Goal: Task Accomplishment & Management: Use online tool/utility

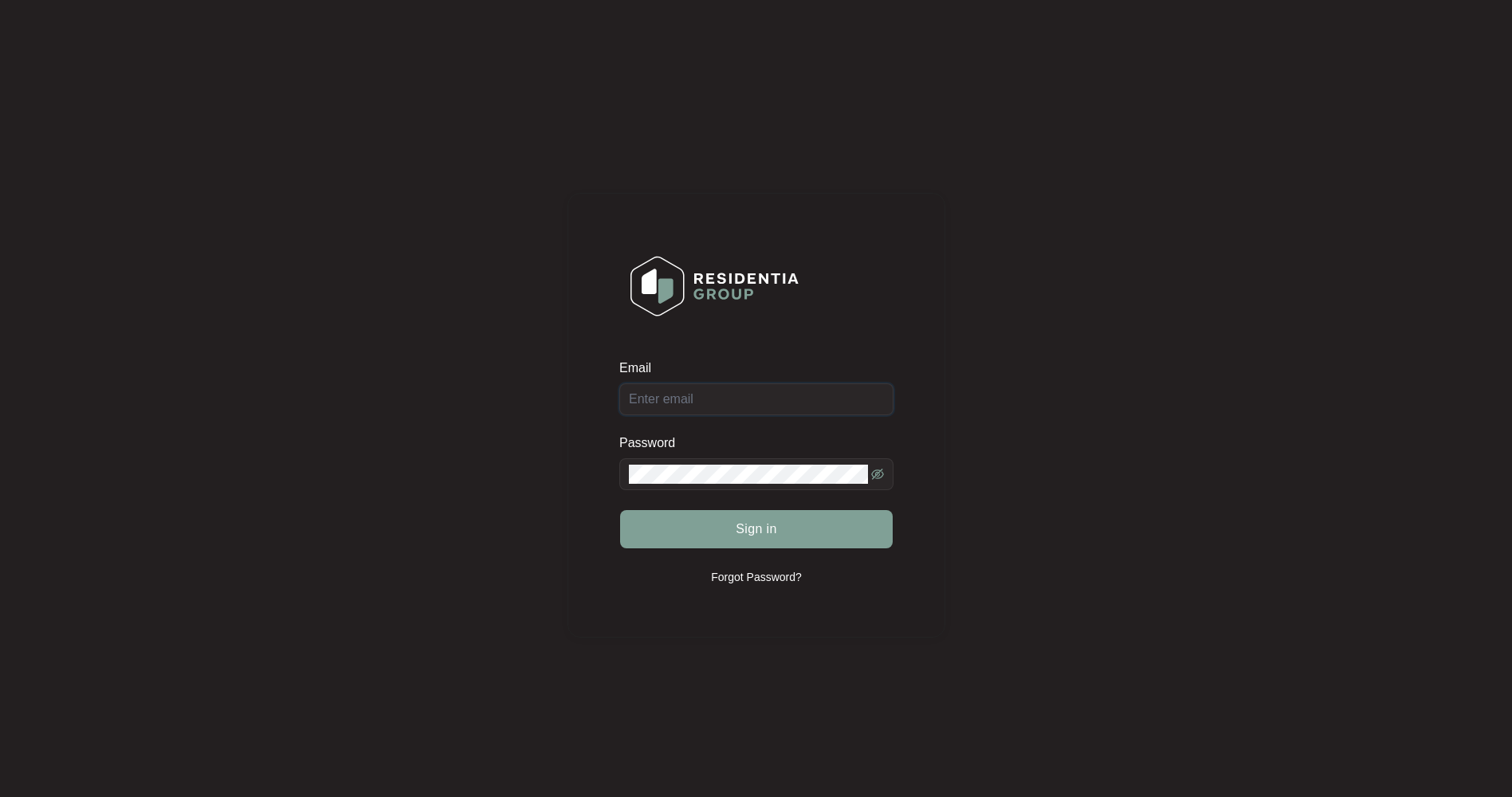
type input "[EMAIL_ADDRESS][DOMAIN_NAME]"
click at [759, 534] on span "Sign in" at bounding box center [756, 529] width 41 height 19
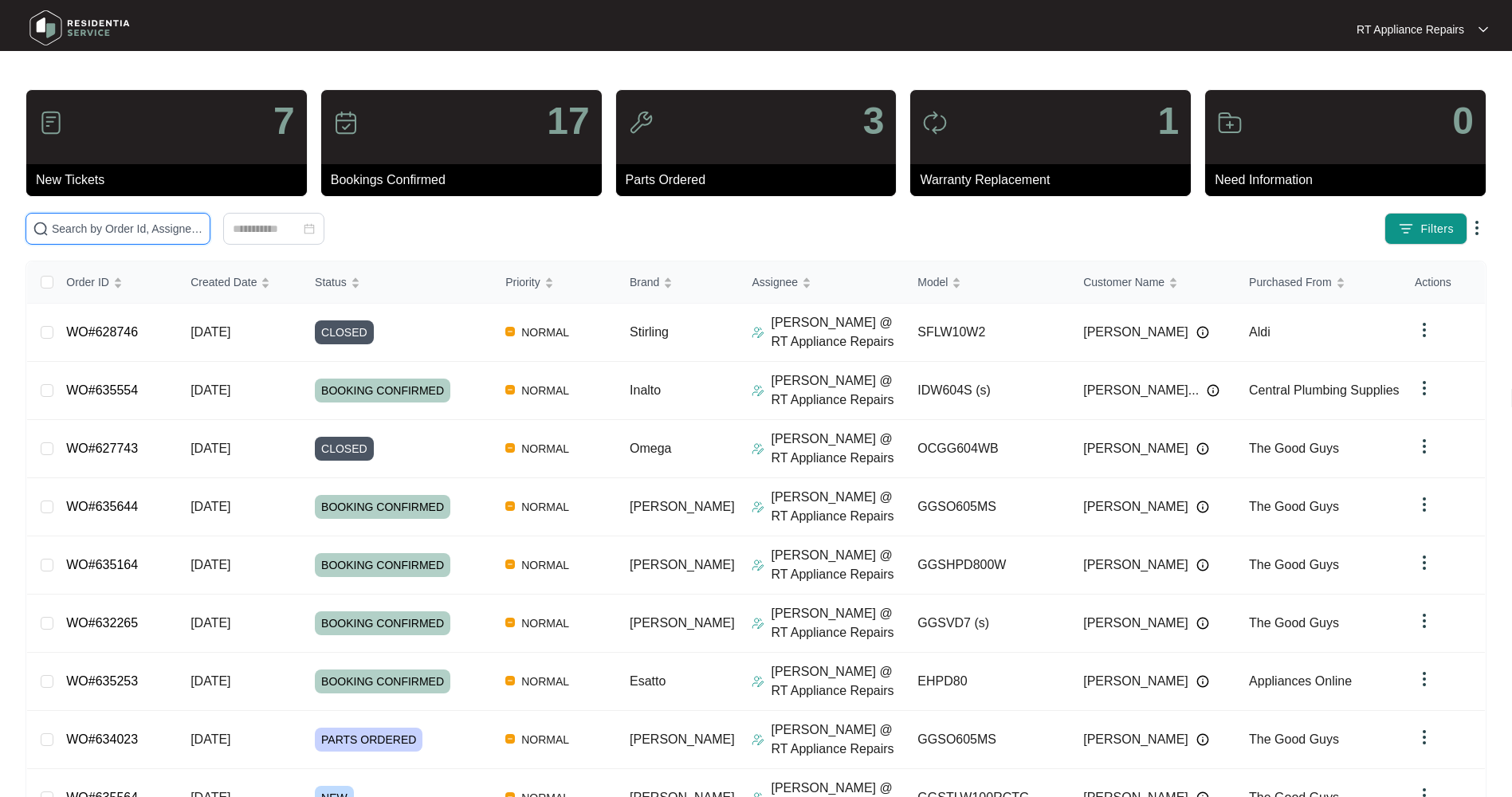
click at [149, 235] on input "text" at bounding box center [127, 228] width 151 height 18
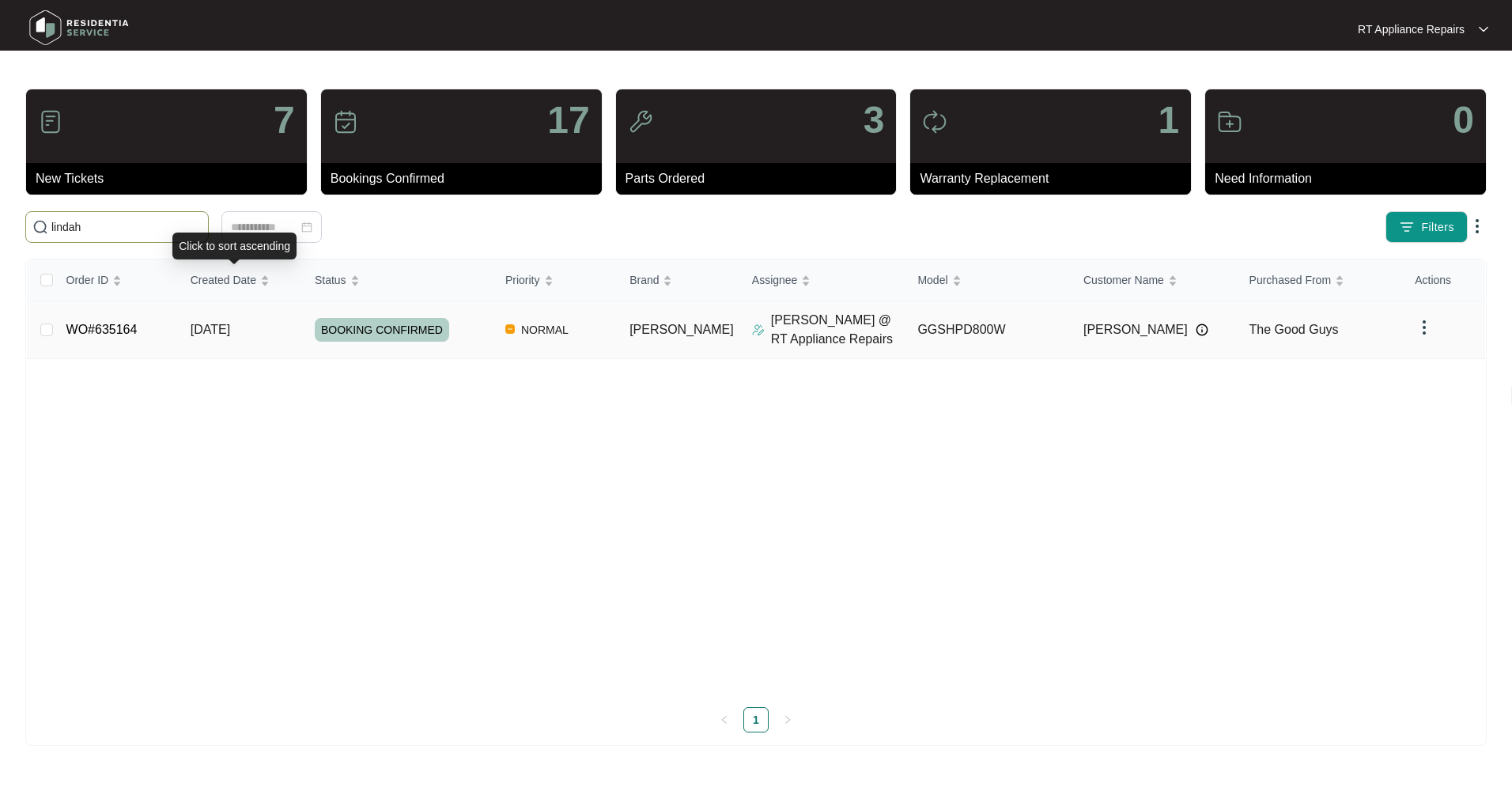
type input "lindah"
click at [230, 324] on span "[DATE]" at bounding box center [210, 329] width 39 height 13
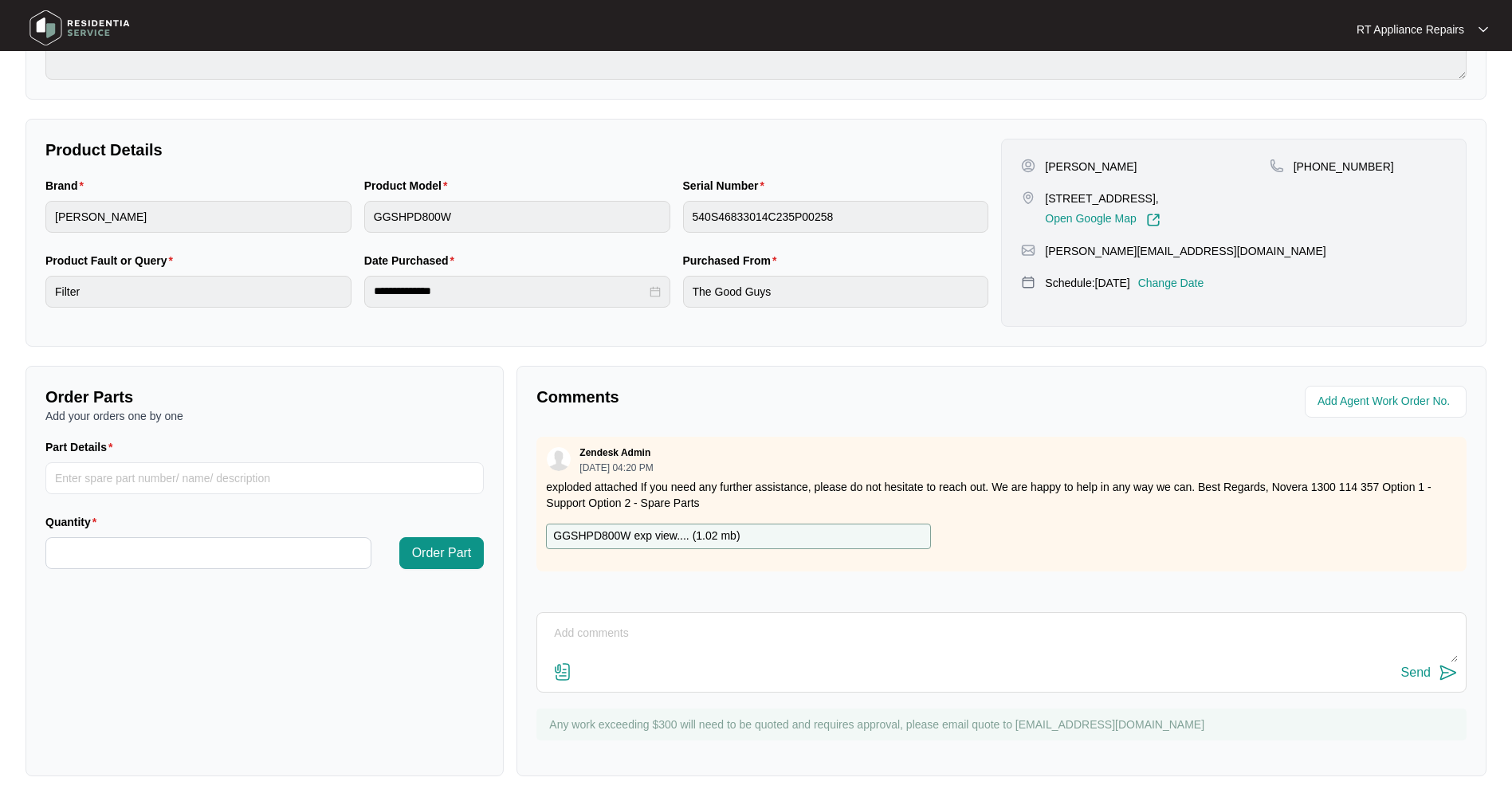
scroll to position [261, 0]
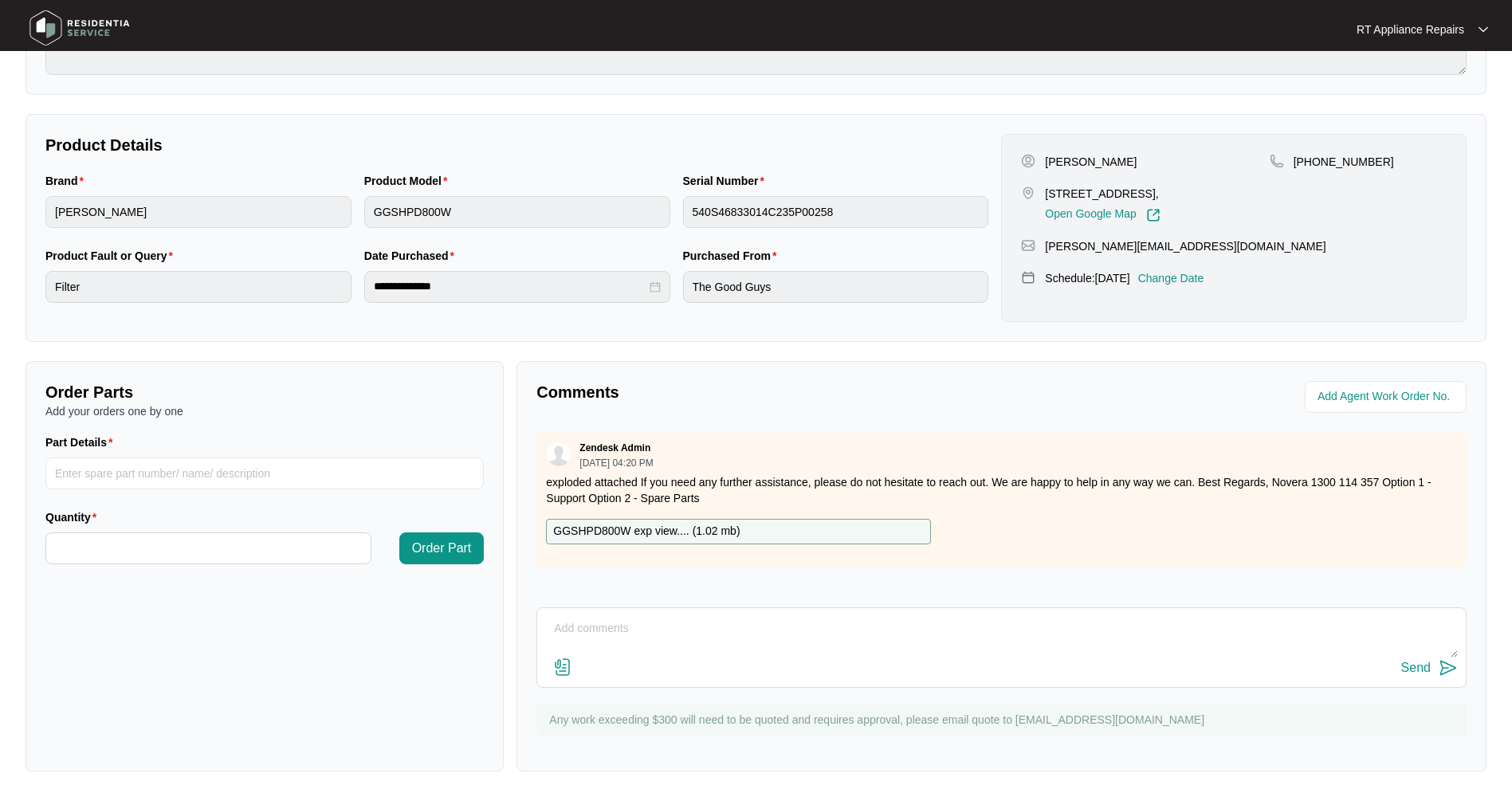
click at [655, 628] on textarea at bounding box center [1001, 636] width 913 height 41
type textarea "Attended job [DATE]. This job is now on hold for 7 days while customer tries dr…"
click at [1444, 670] on img at bounding box center [1448, 668] width 19 height 19
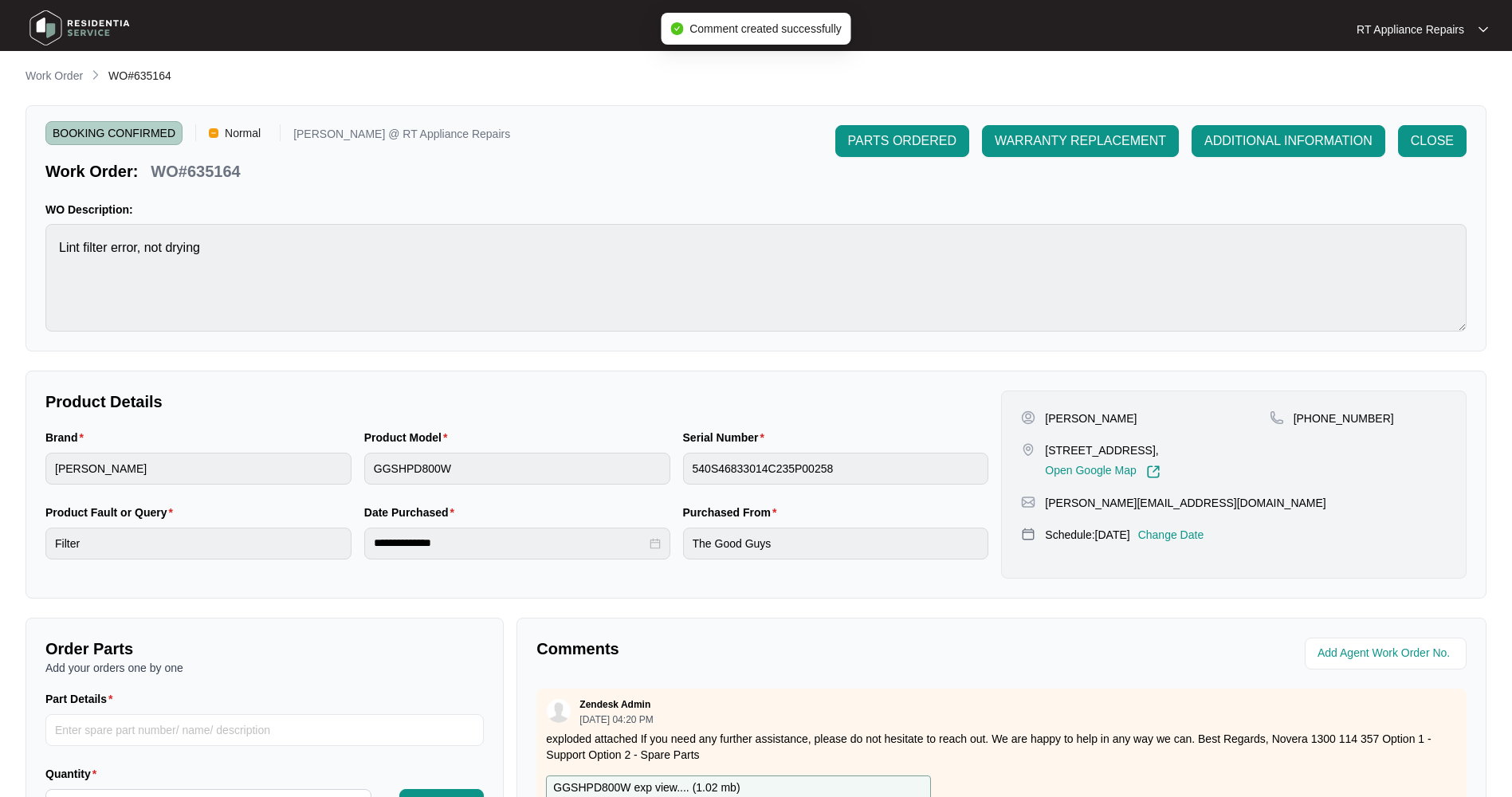
scroll to position [0, 0]
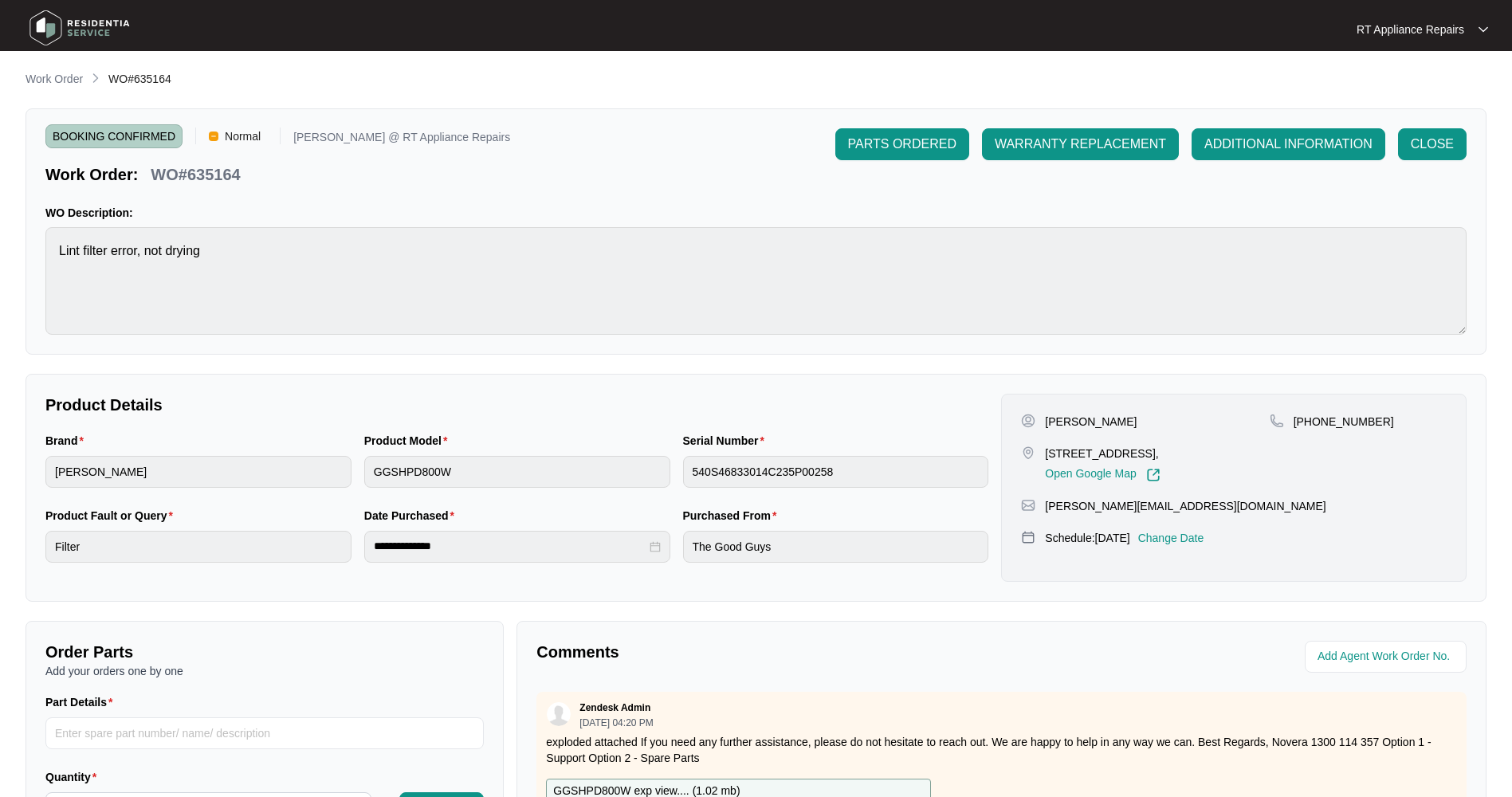
click at [1410, 27] on p "RT Appliance Repairs" at bounding box center [1410, 29] width 107 height 16
click at [1432, 83] on p "Log Out" at bounding box center [1435, 84] width 81 height 16
